Goal: Task Accomplishment & Management: Manage account settings

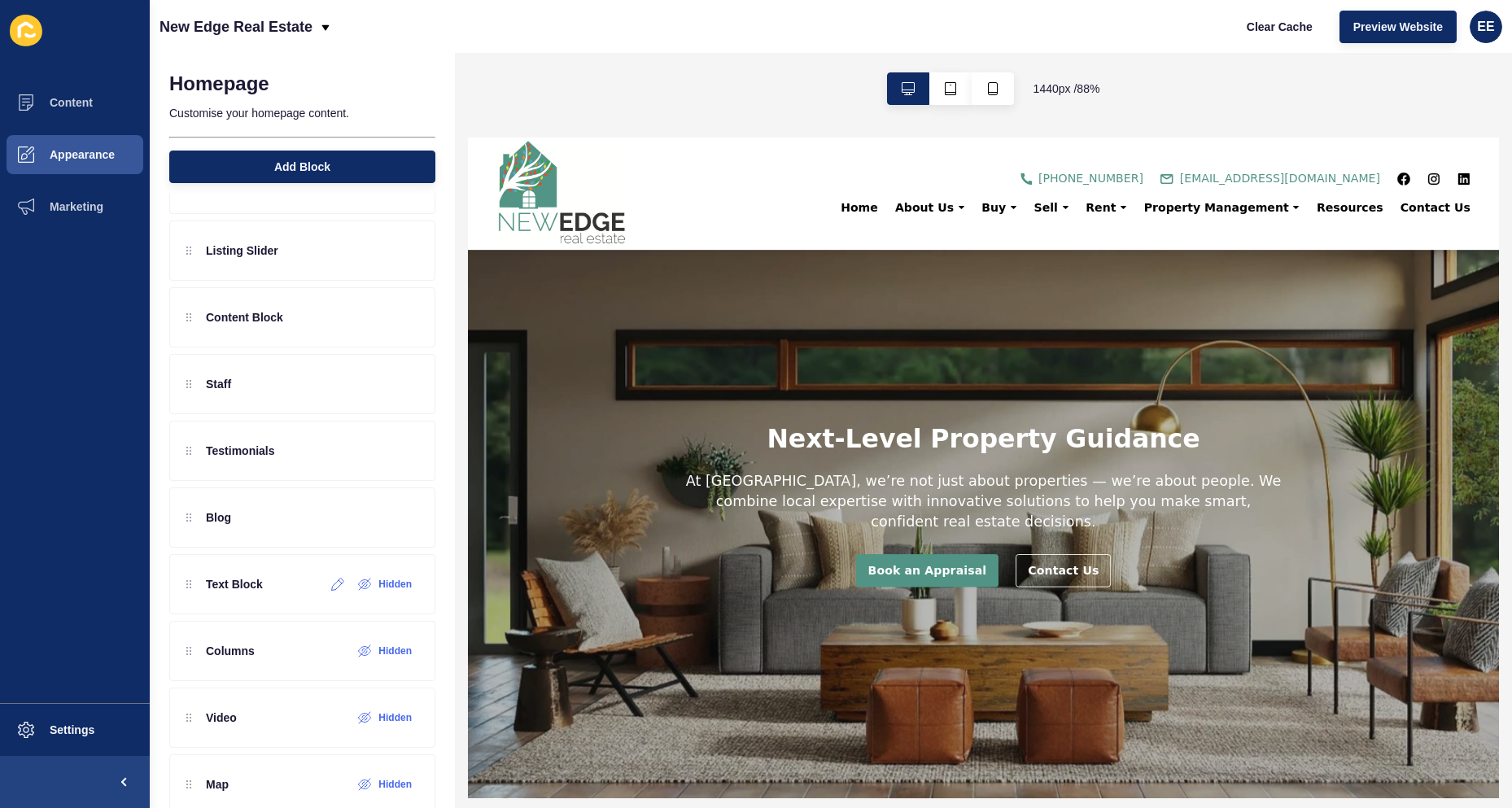
scroll to position [82, 0]
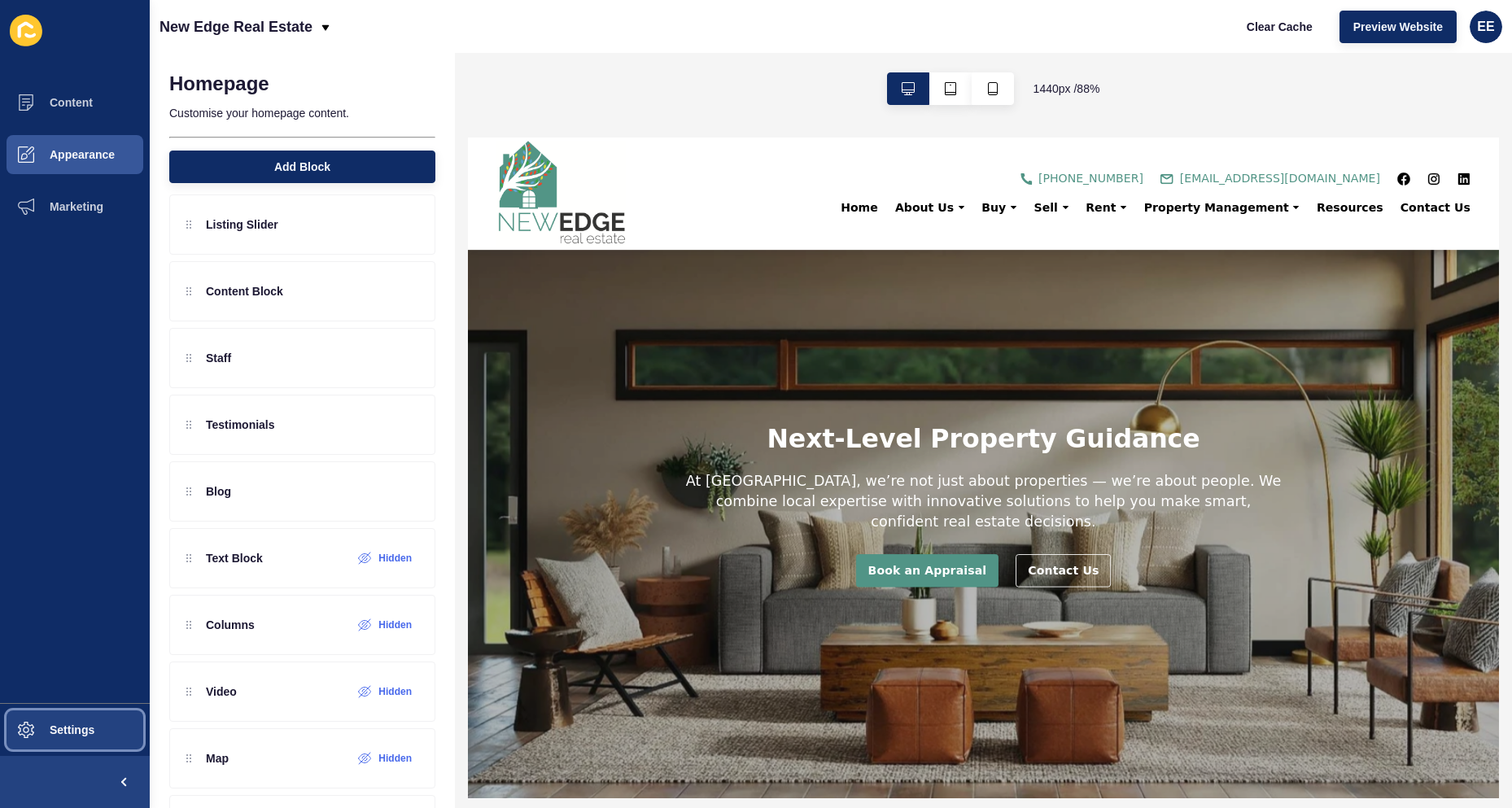
click at [92, 729] on span "Settings" at bounding box center [45, 729] width 97 height 13
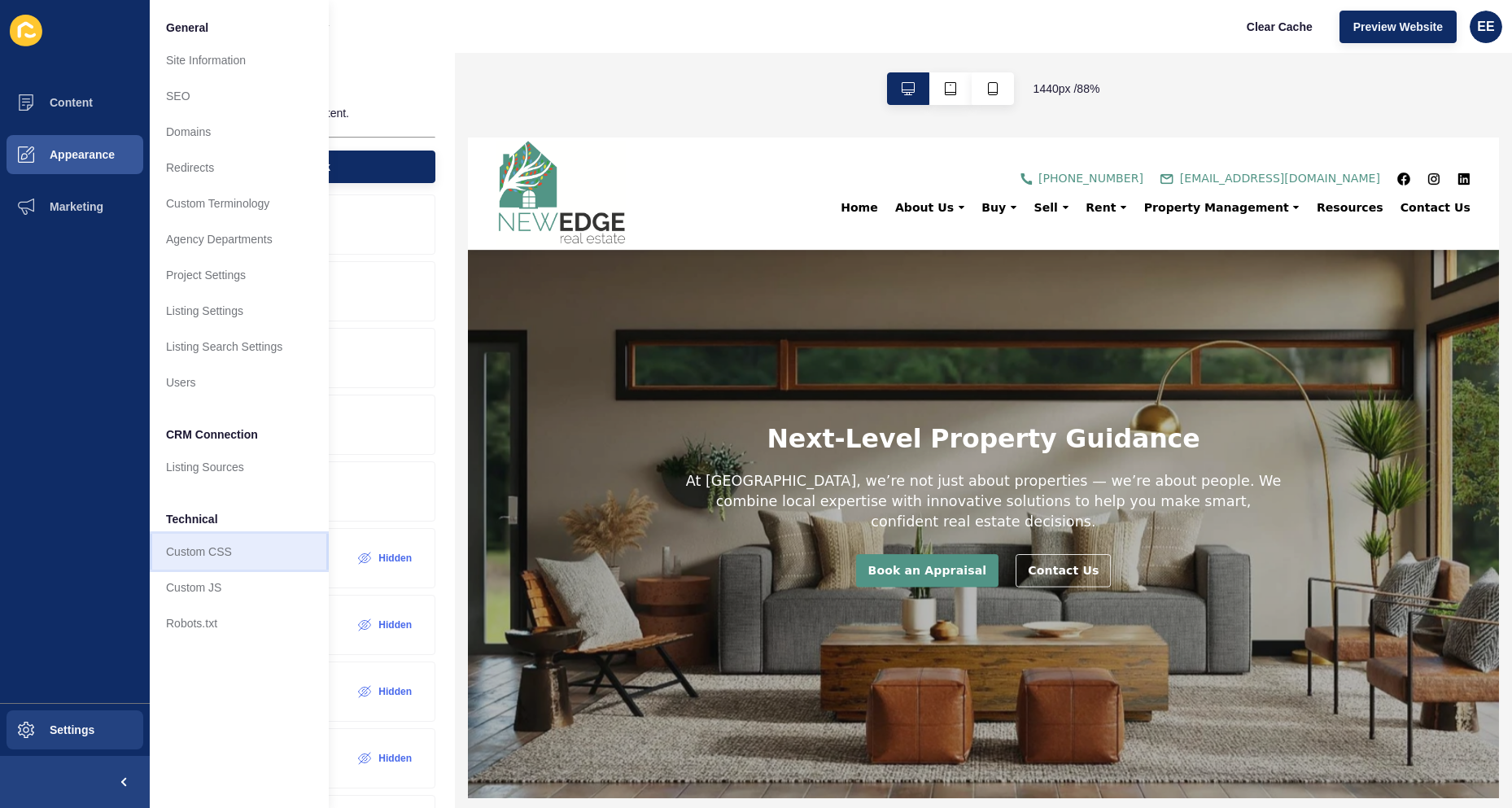
click at [227, 549] on link "Custom CSS" at bounding box center [239, 551] width 179 height 36
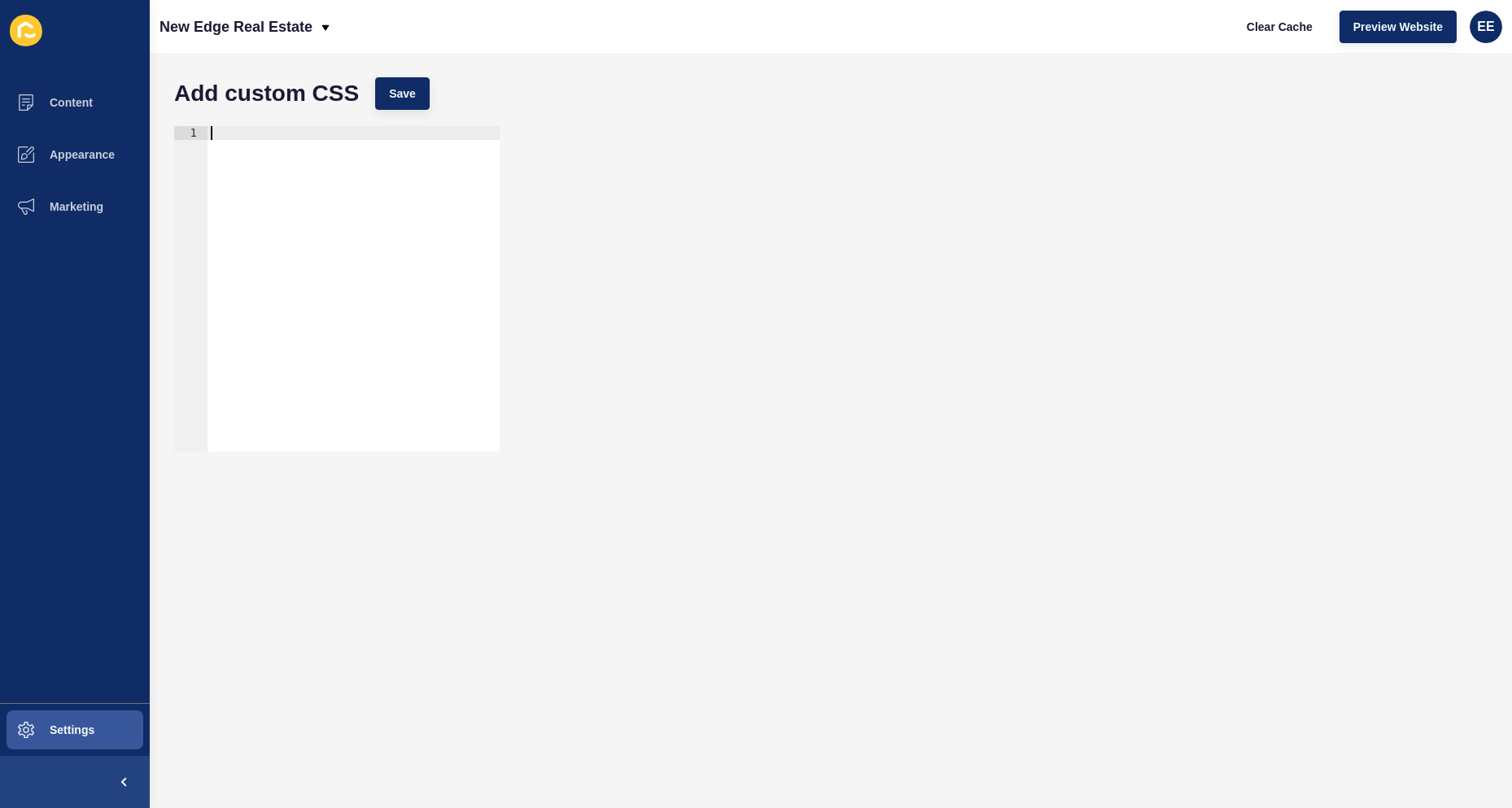
click at [386, 134] on div at bounding box center [353, 302] width 292 height 353
paste textarea ".v2-text-h1"
type textarea "h2..v2-text-h1{"
drag, startPoint x: 264, startPoint y: 143, endPoint x: 359, endPoint y: 164, distance: 97.3
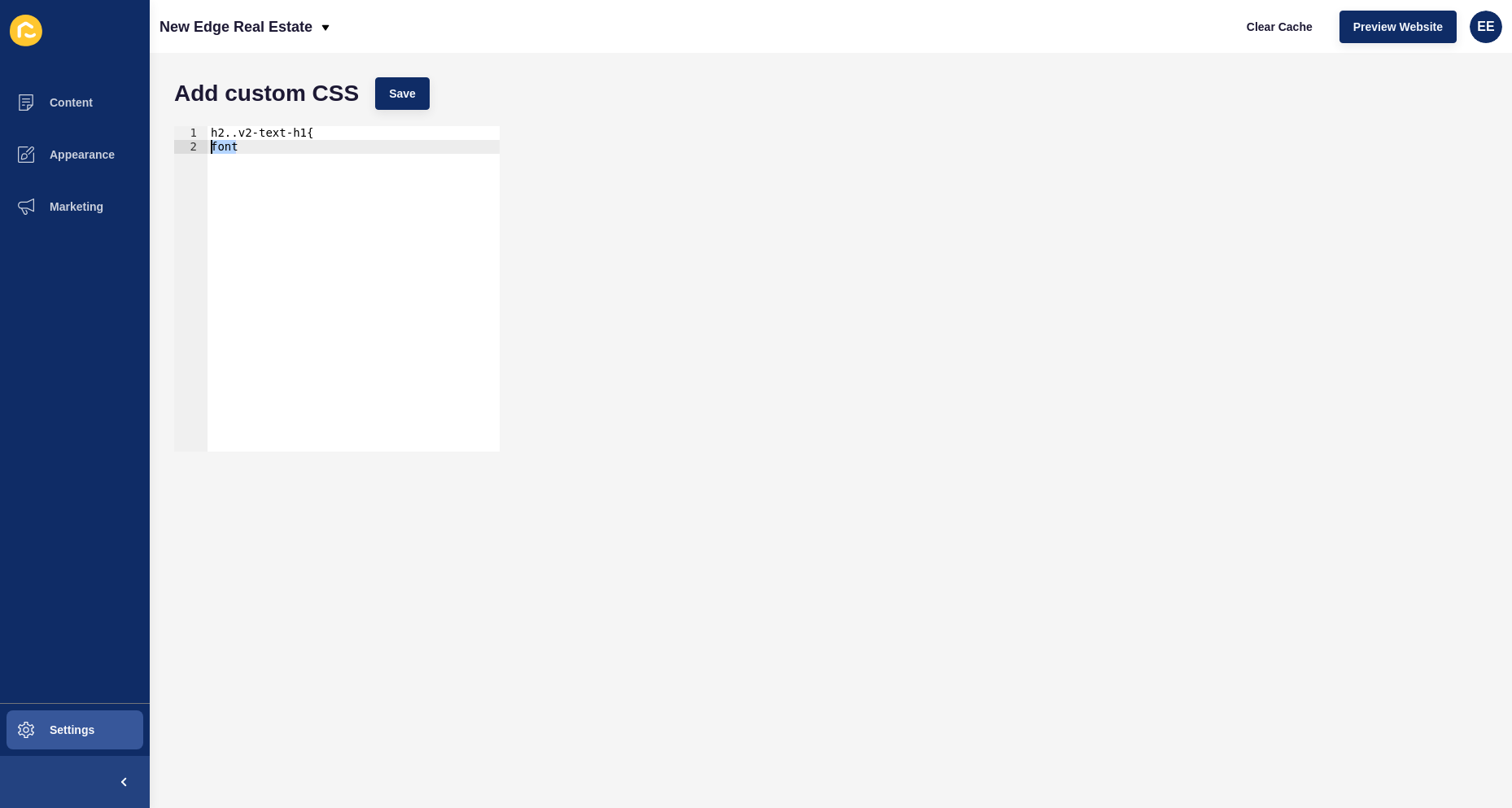
click at [197, 145] on div "font 1 2 h2..v2-text-h1{ font ההההההההההההההההההההההההההההההההההההההההההההההההה…" at bounding box center [337, 289] width 326 height 326
paste textarea "-weight:"
type textarea "font-weight: regular!important;"
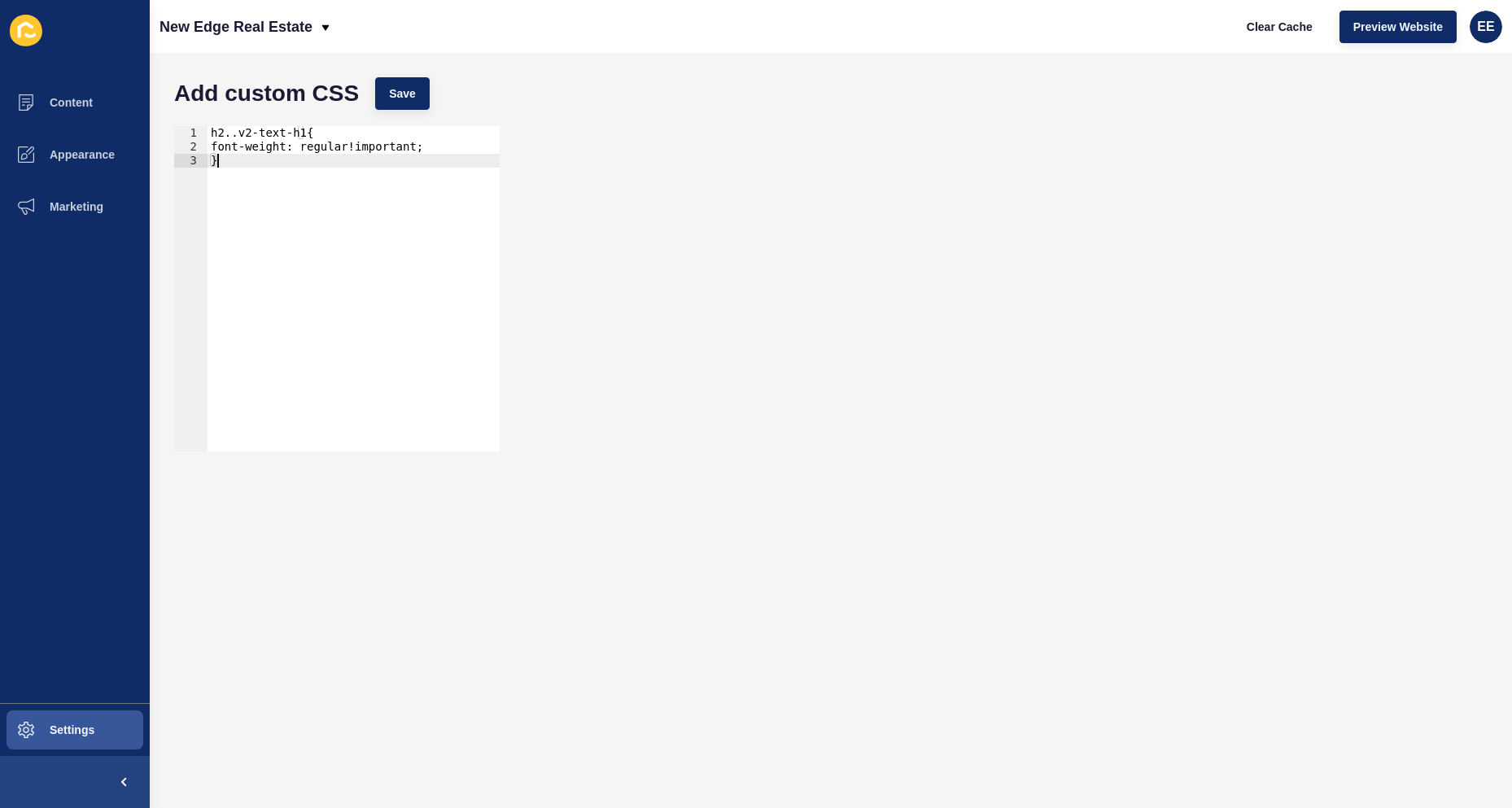
click at [234, 134] on div "h2..v2-text-h1{ font-weight: regular!important; }" at bounding box center [353, 302] width 292 height 353
click at [280, 250] on div "h2.v2-text-h1{ font-weight: regular!important; }" at bounding box center [353, 302] width 292 height 353
click at [396, 90] on span "Save" at bounding box center [402, 93] width 27 height 16
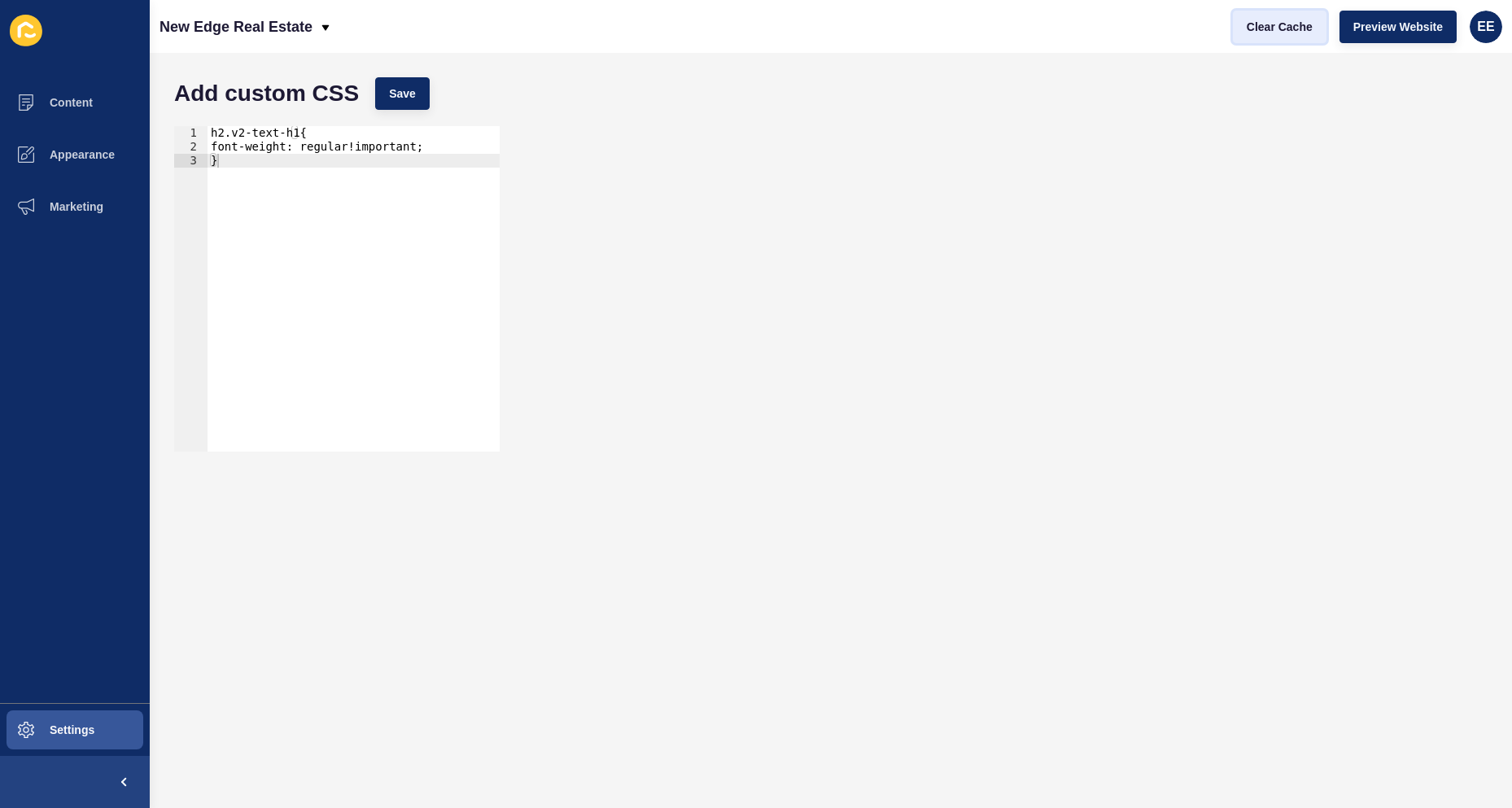
click at [1288, 30] on span "Clear Cache" at bounding box center [1280, 26] width 66 height 16
drag, startPoint x: 337, startPoint y: 141, endPoint x: 400, endPoint y: 144, distance: 63.1
click at [400, 144] on div "h2.v2-text-h1{ font-weight: regular!important; }" at bounding box center [353, 302] width 292 height 353
click at [407, 99] on span "Save" at bounding box center [402, 93] width 27 height 16
drag, startPoint x: 223, startPoint y: 132, endPoint x: 178, endPoint y: 130, distance: 45.0
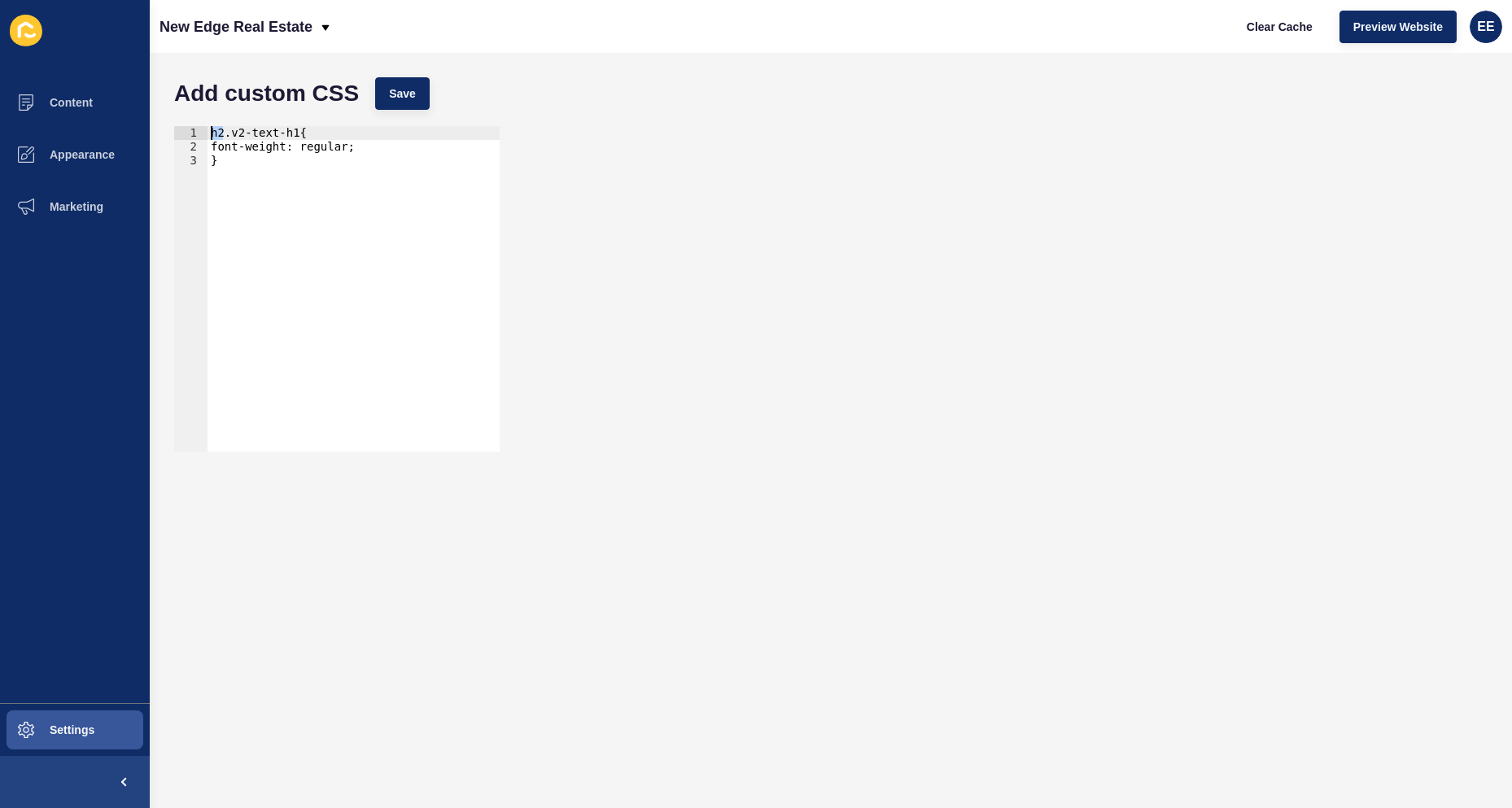
click at [182, 130] on div "h2.v2-text-h1{ 1 2 3 h2.v2-text-h1{ font-weight: regular; } ההההההההההההההההההה…" at bounding box center [337, 289] width 326 height 326
click at [393, 96] on span "Save" at bounding box center [402, 93] width 27 height 16
click at [1382, 24] on span "Preview Website" at bounding box center [1398, 26] width 89 height 16
drag, startPoint x: 263, startPoint y: 161, endPoint x: 180, endPoint y: 88, distance: 110.5
click at [180, 88] on form "Add custom CSS Save } 1 2 3 .v2-text-h1{ font-weight: regular; } הההההההההההההה…" at bounding box center [830, 430] width 1329 height 722
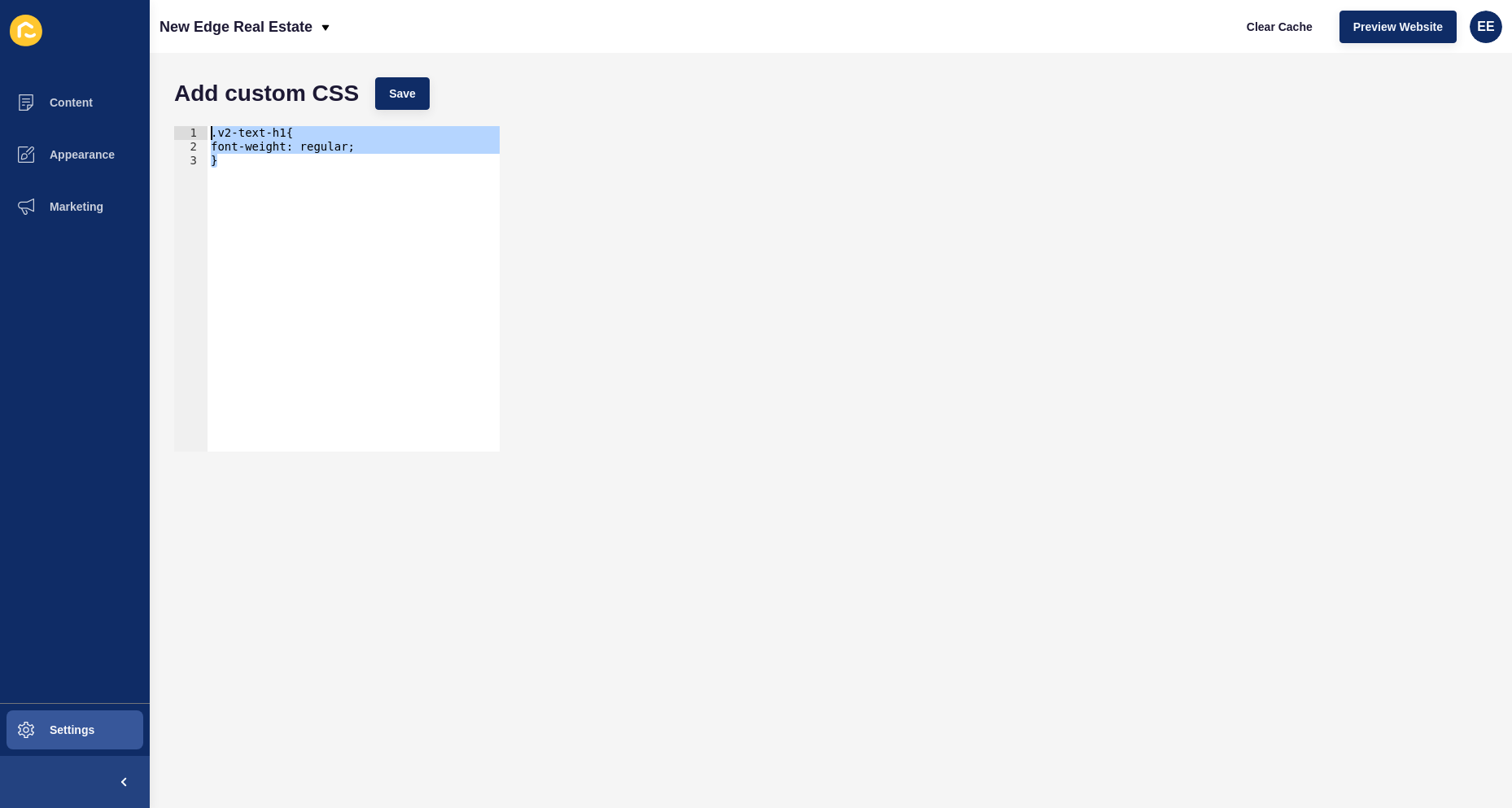
type textarea ".v2-text-h1{ font-weight: regular;"
click at [408, 106] on button "Save" at bounding box center [402, 93] width 55 height 33
